Goal: Task Accomplishment & Management: Manage account settings

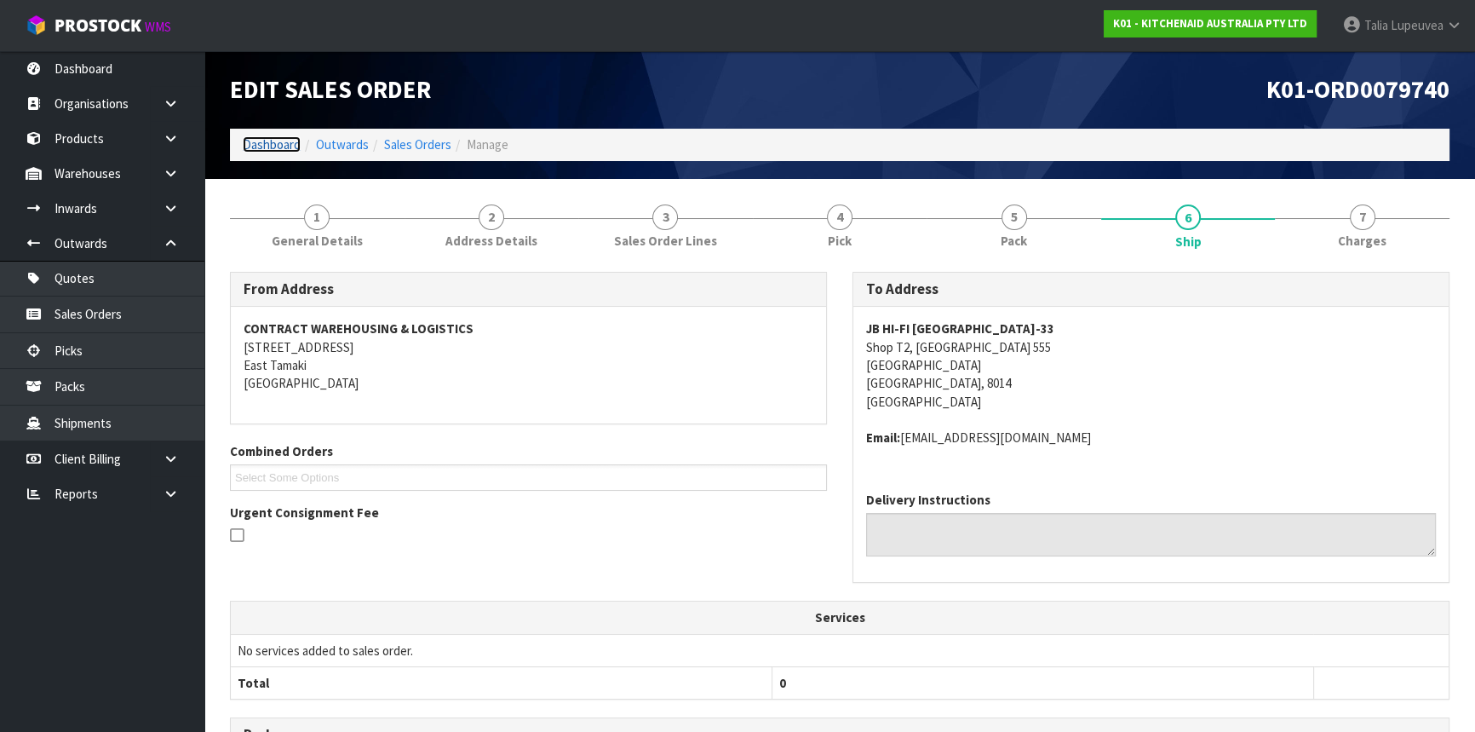
click at [252, 152] on link "Dashboard" at bounding box center [272, 144] width 58 height 16
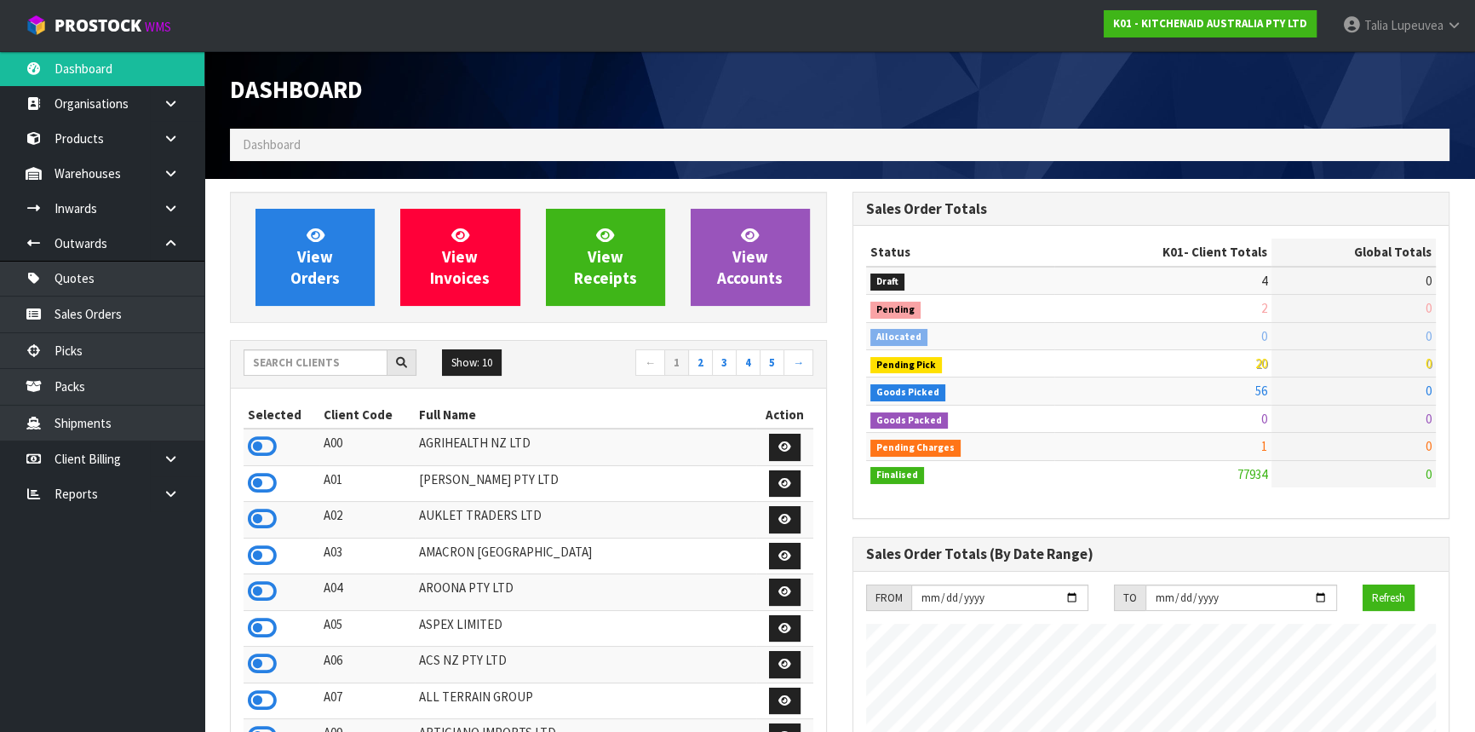
scroll to position [1288, 622]
click at [298, 356] on input "text" at bounding box center [316, 362] width 144 height 26
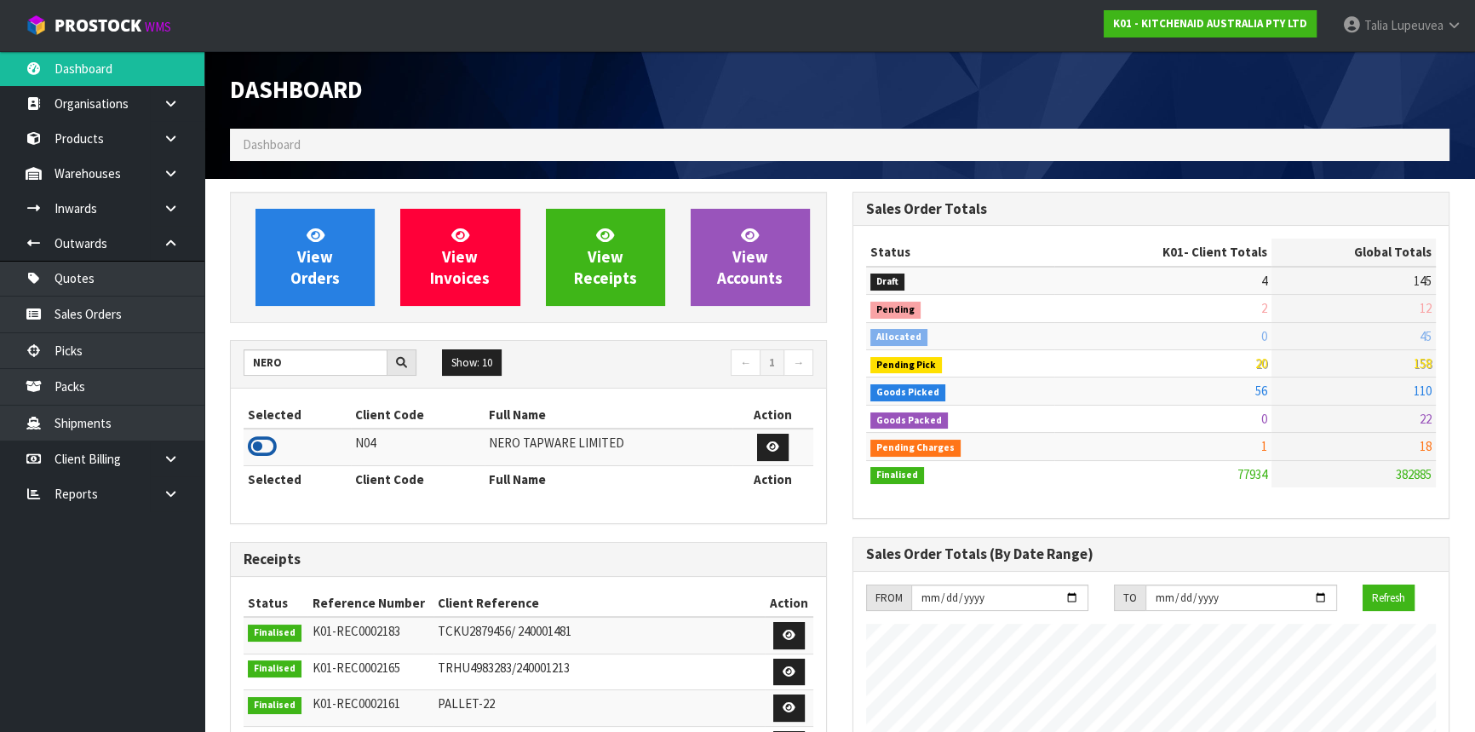
click at [256, 443] on icon at bounding box center [262, 447] width 29 height 26
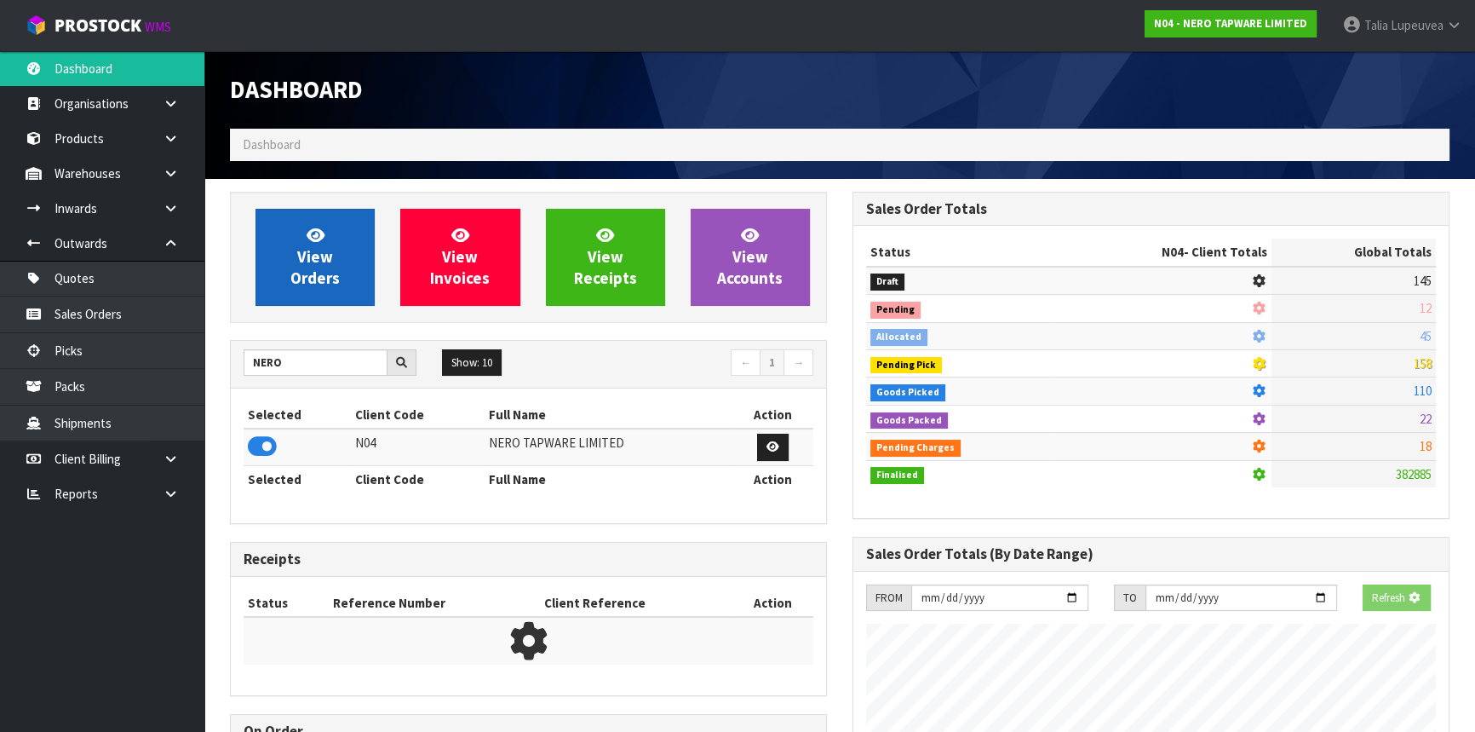
scroll to position [1360, 622]
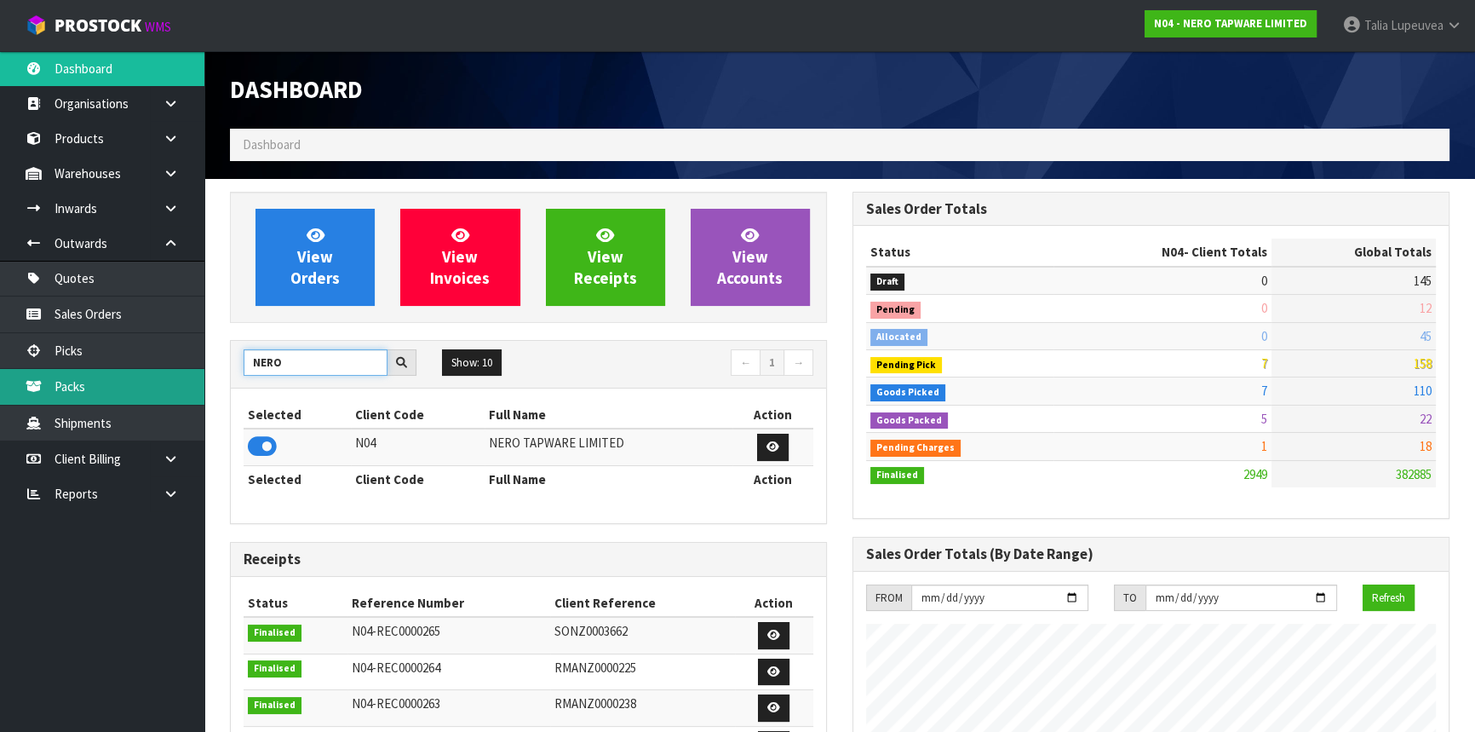
click at [119, 400] on body "Toggle navigation ProStock WMS N04 - NERO TAPWARE LIMITED Talia Lupeuvea Logout…" at bounding box center [737, 366] width 1475 height 732
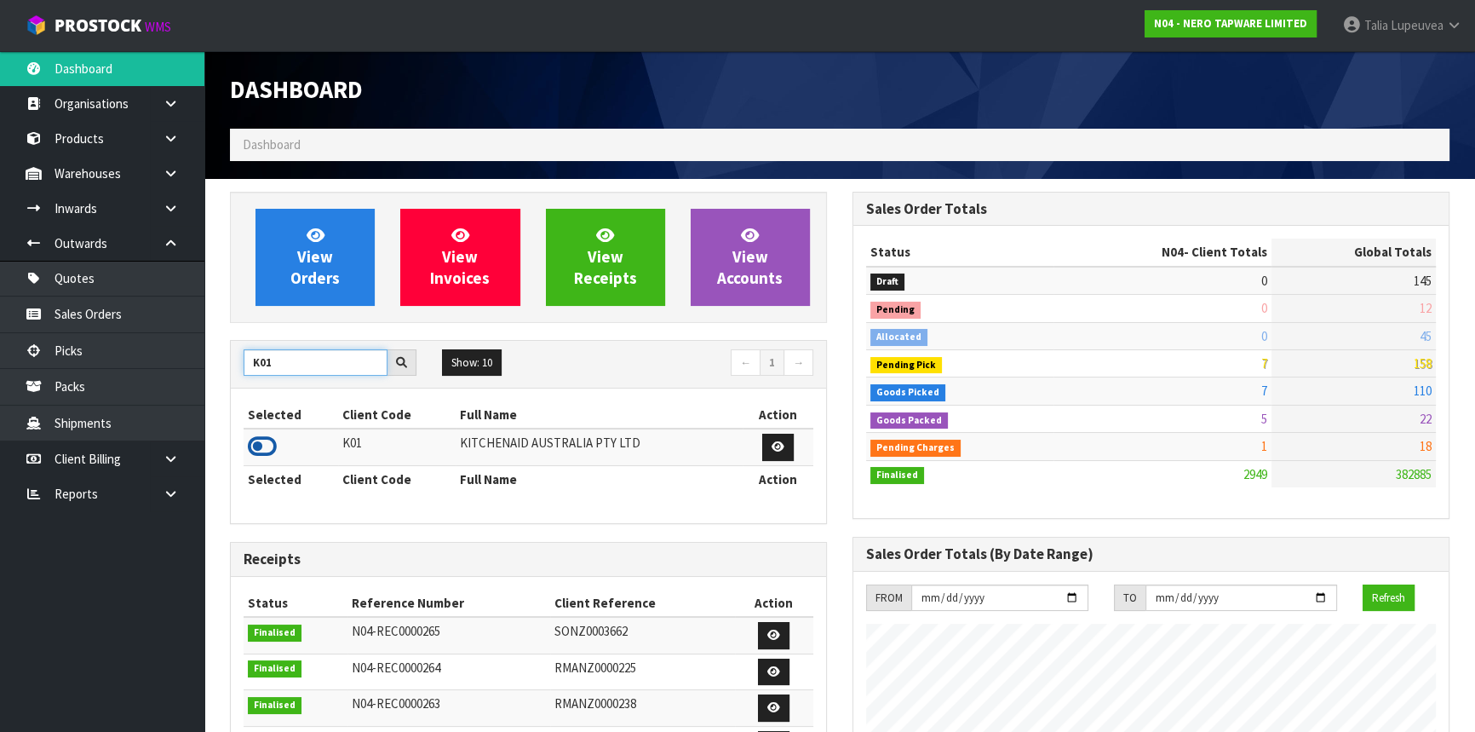
type input "K01"
click at [249, 446] on icon at bounding box center [262, 447] width 29 height 26
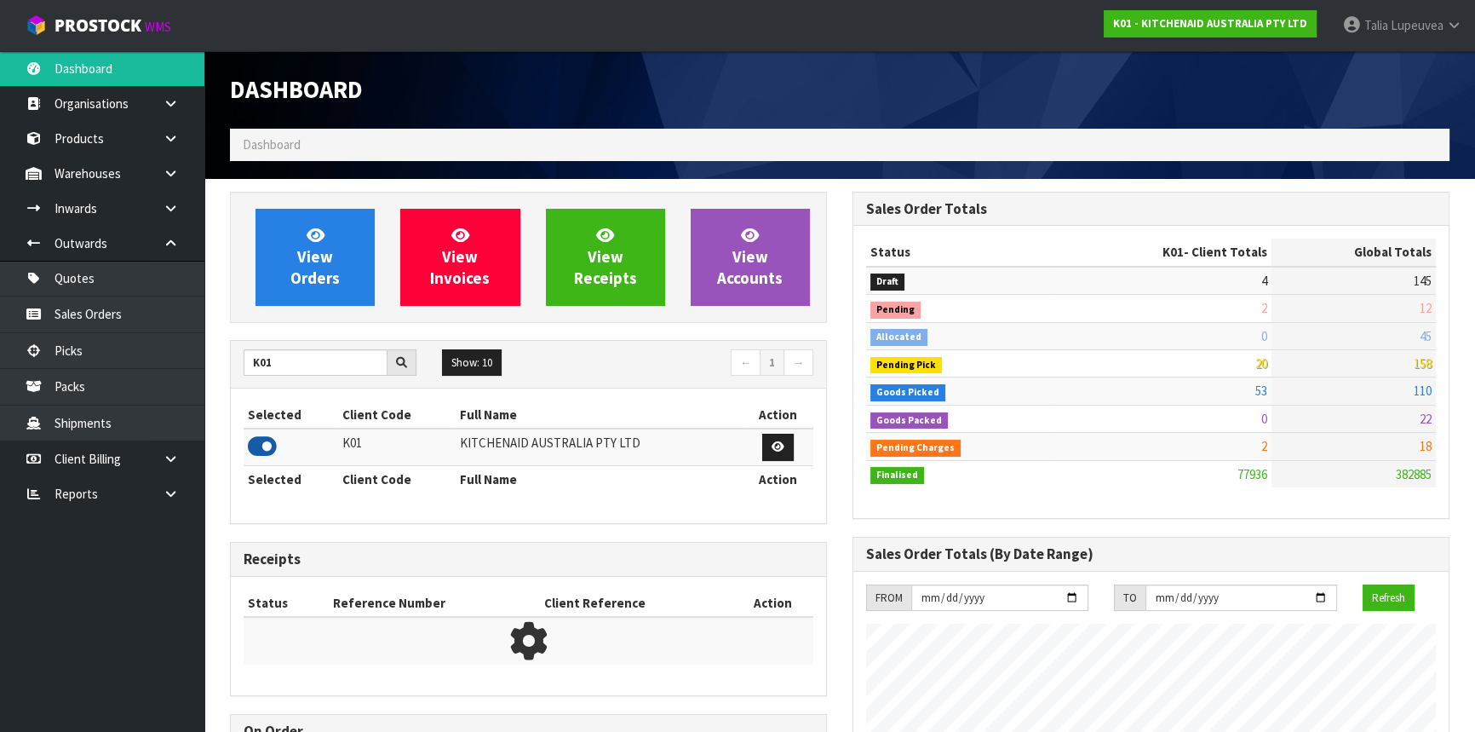
scroll to position [1288, 622]
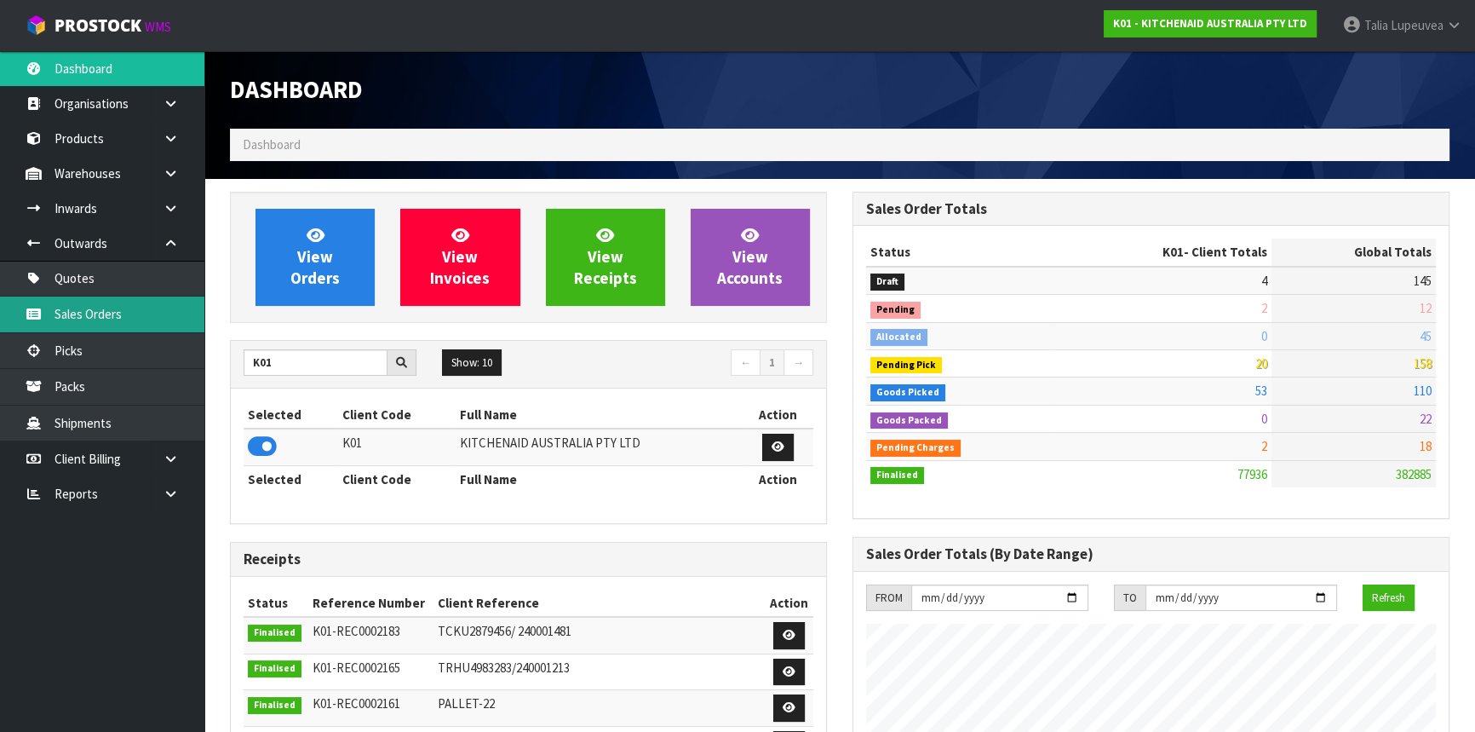
click at [110, 319] on link "Sales Orders" at bounding box center [102, 313] width 204 height 35
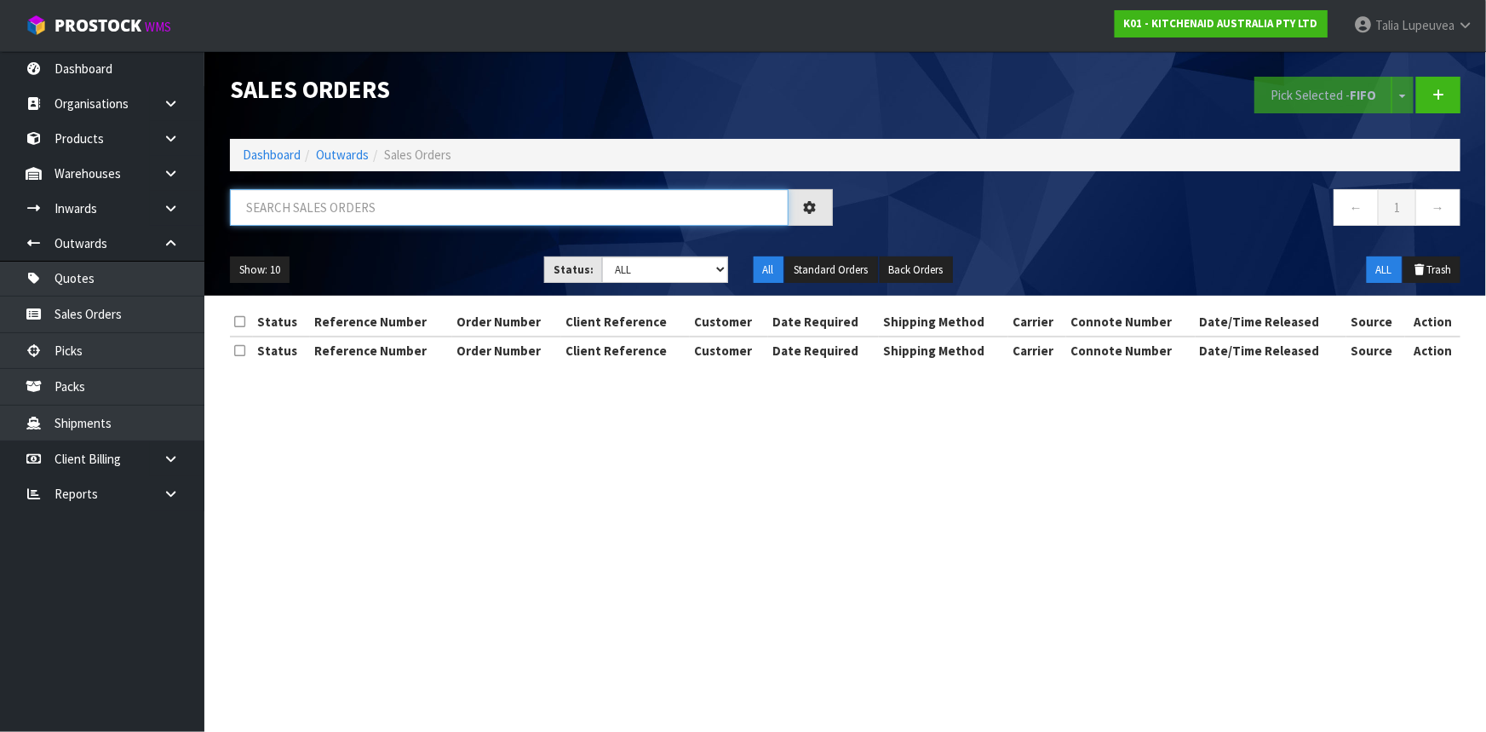
click at [357, 205] on input "text" at bounding box center [509, 207] width 559 height 37
type input "JOB-0414336"
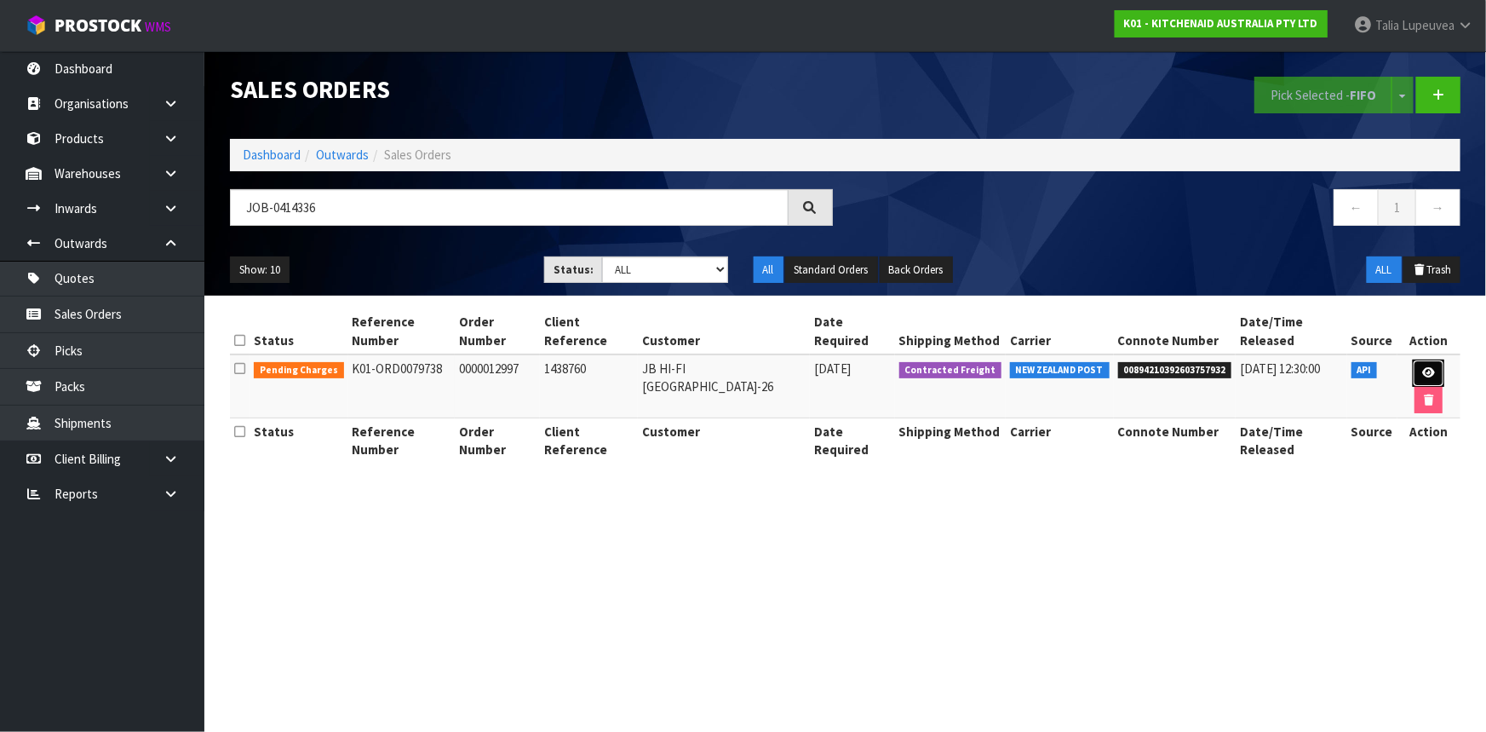
click at [1423, 367] on icon at bounding box center [1429, 372] width 13 height 11
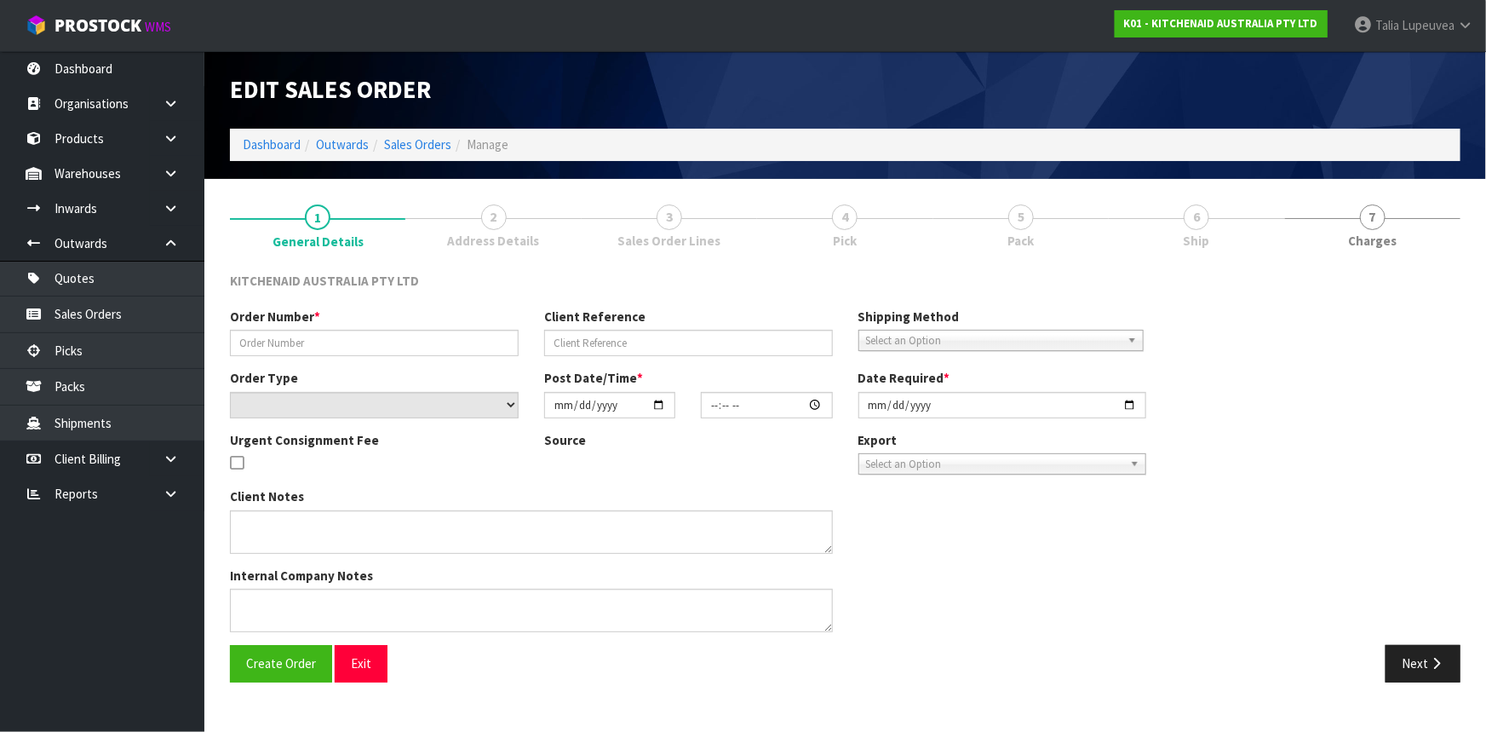
type input "0000012997"
type input "1438760"
select select "number:0"
type input "[DATE]"
type input "17:33:29.000"
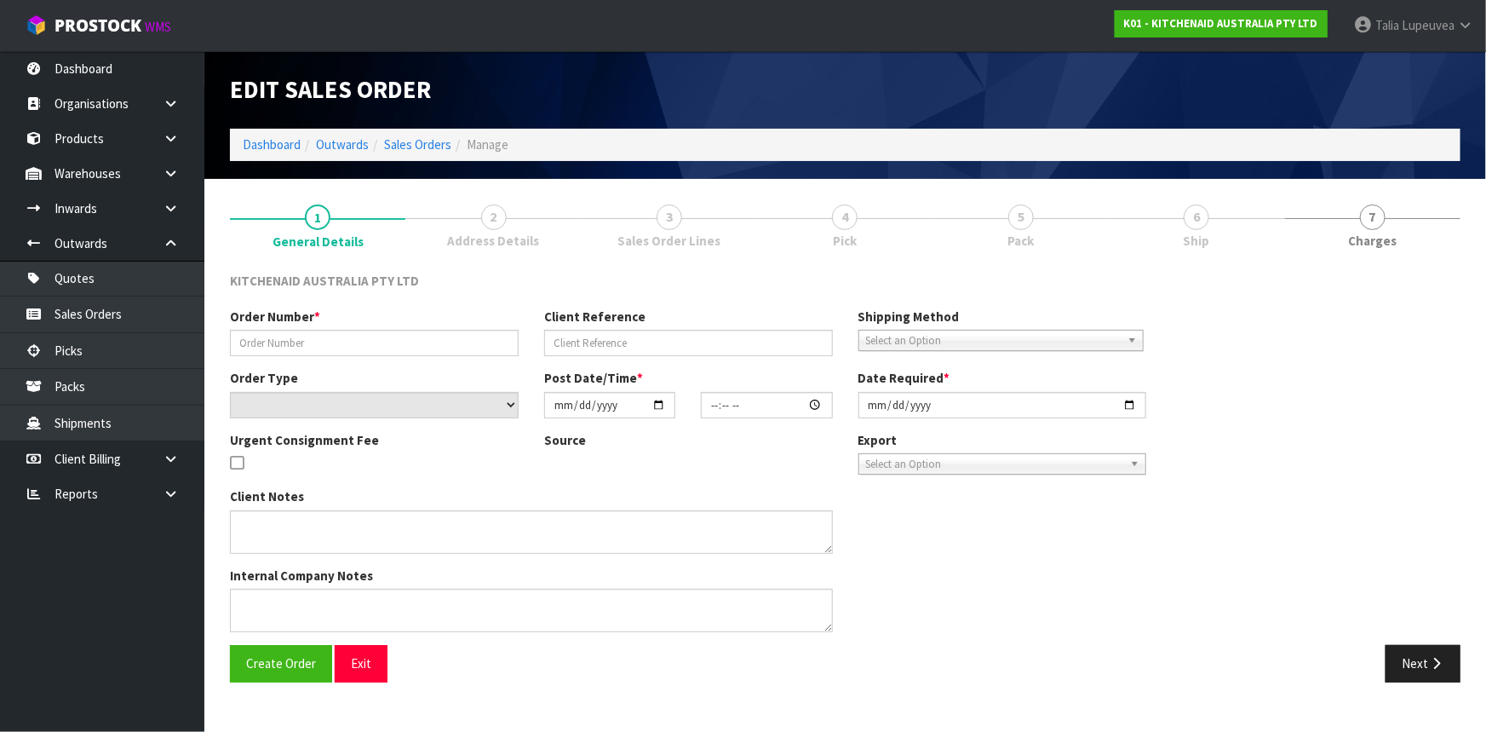
type input "[DATE]"
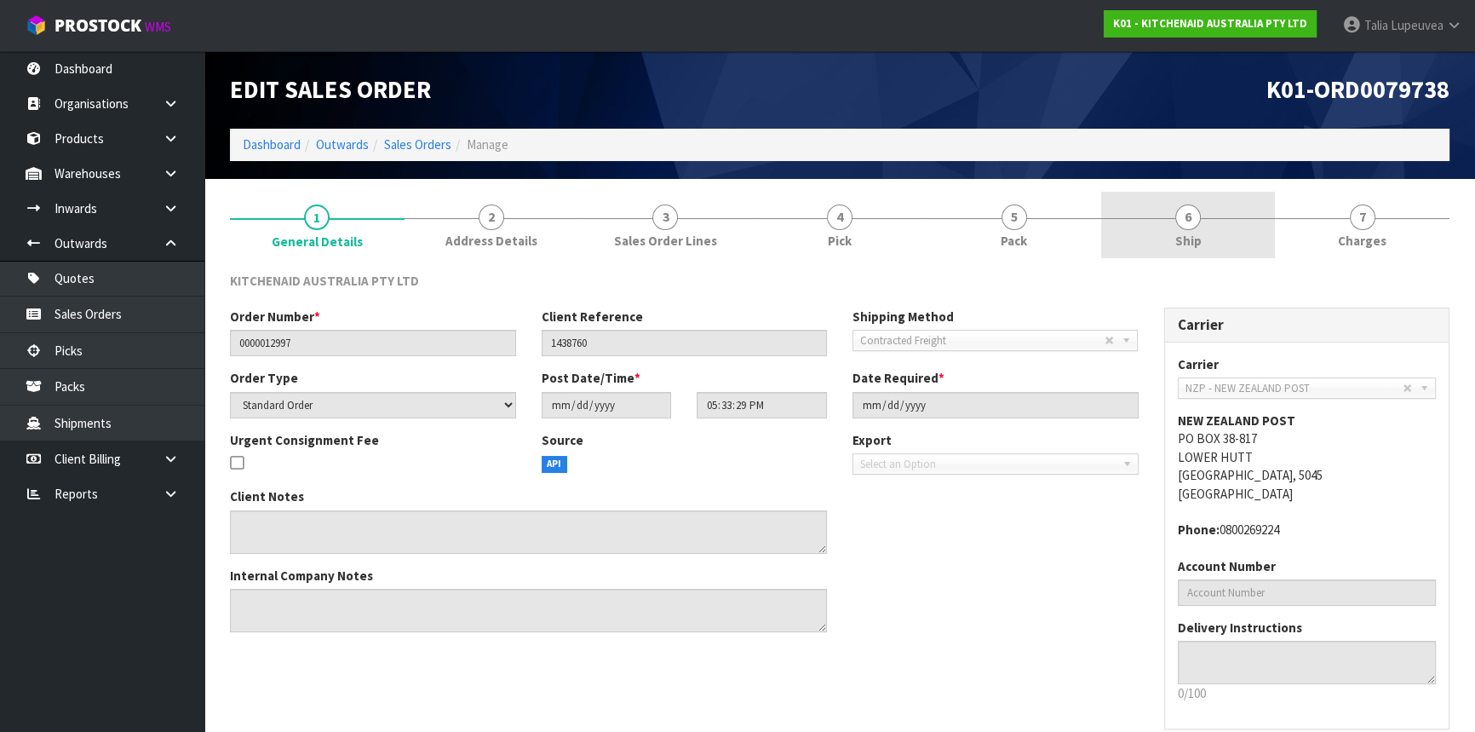
click at [1176, 250] on link "6 Ship" at bounding box center [1188, 225] width 175 height 67
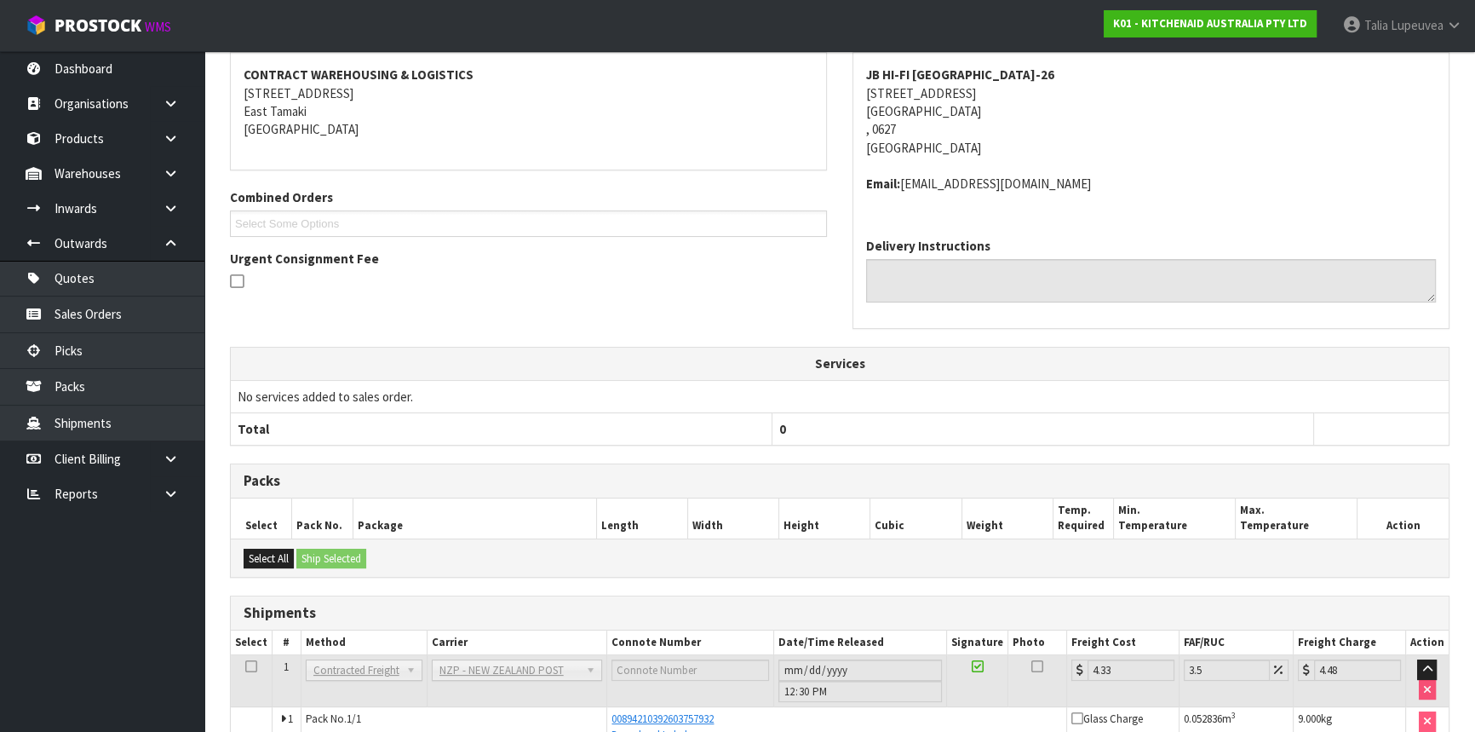
scroll to position [348, 0]
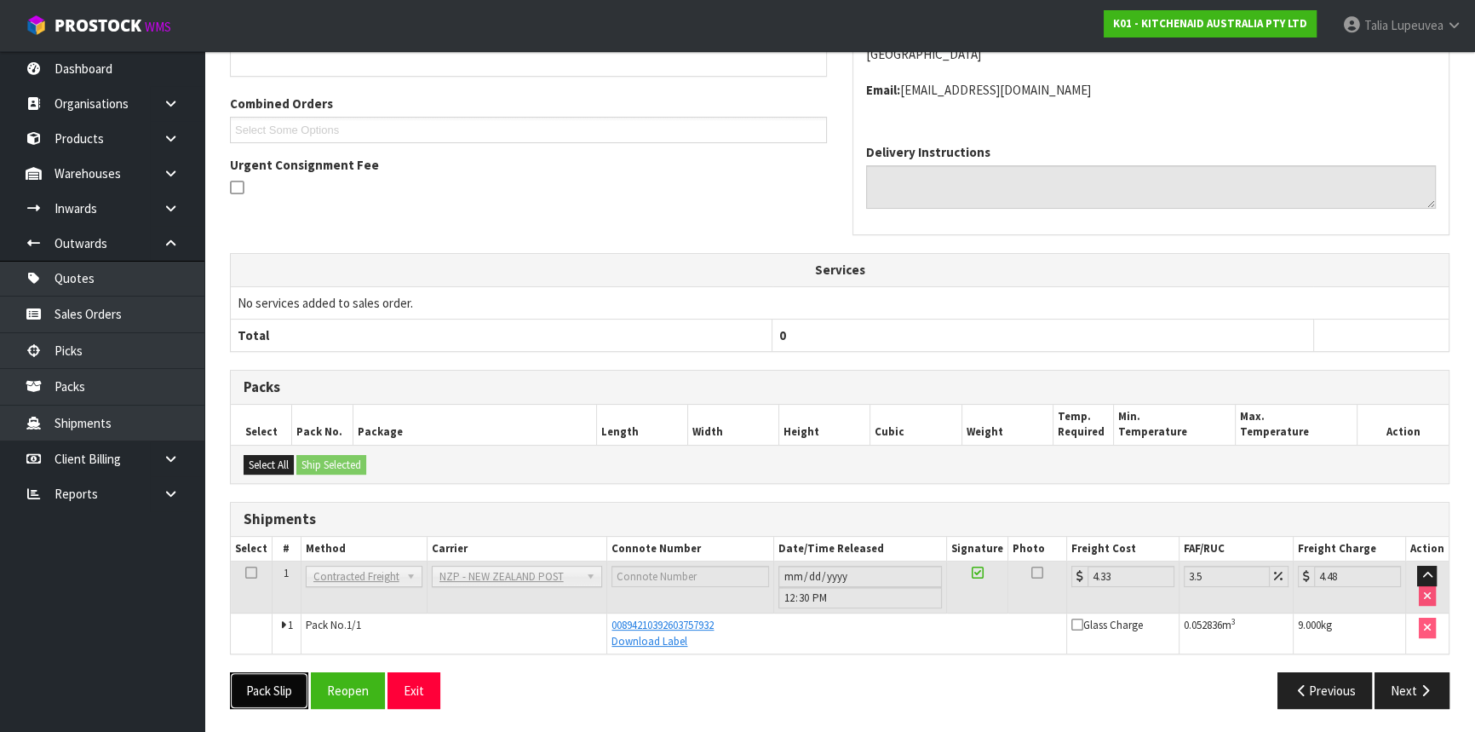
click at [264, 692] on button "Pack Slip" at bounding box center [269, 690] width 78 height 37
